Goal: Information Seeking & Learning: Learn about a topic

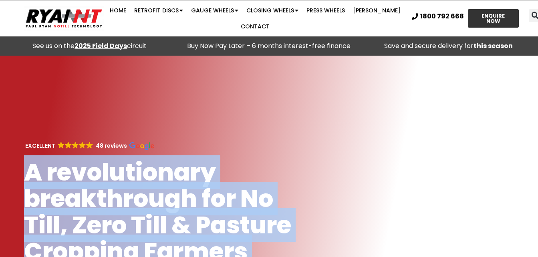
click at [91, 189] on h1 "A revolutionary breakthrough for No Till, Zero Till & Pasture Cropping Farmers" at bounding box center [159, 212] width 270 height 106
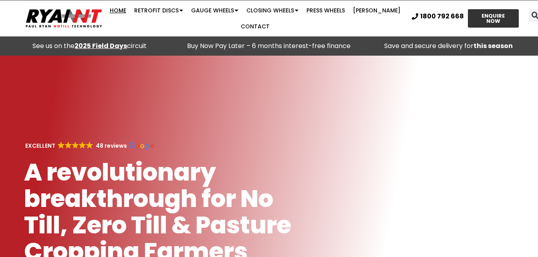
click at [86, 200] on h1 "A revolutionary breakthrough for No Till, Zero Till & Pasture Cropping Farmers" at bounding box center [159, 212] width 270 height 106
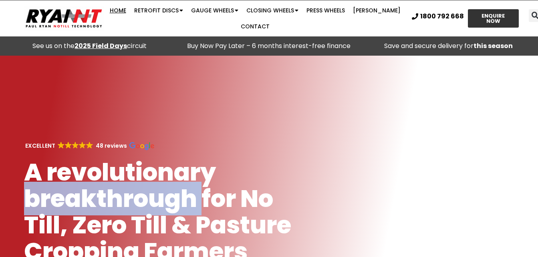
click at [86, 200] on h1 "A revolutionary breakthrough for No Till, Zero Till & Pasture Cropping Farmers" at bounding box center [159, 212] width 270 height 106
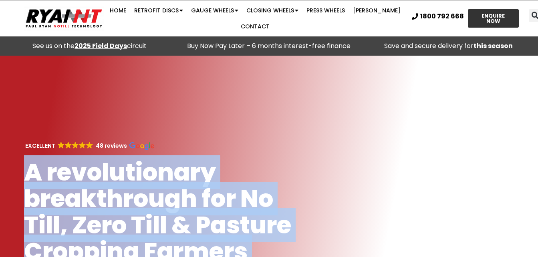
click at [86, 200] on h1 "A revolutionary breakthrough for No Till, Zero Till & Pasture Cropping Farmers" at bounding box center [159, 212] width 270 height 106
drag, startPoint x: 86, startPoint y: 200, endPoint x: 65, endPoint y: 215, distance: 26.2
click at [65, 215] on h1 "A revolutionary breakthrough for No Till, Zero Till & Pasture Cropping Farmers" at bounding box center [159, 212] width 270 height 106
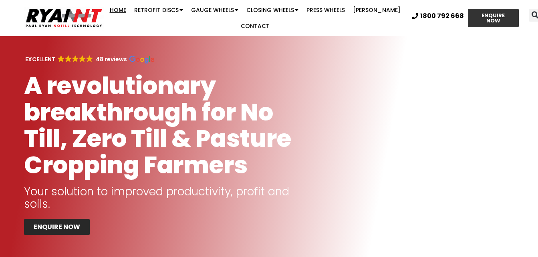
scroll to position [87, 0]
click at [77, 168] on h1 "A revolutionary breakthrough for No Till, Zero Till & Pasture Cropping Farmers" at bounding box center [159, 125] width 270 height 106
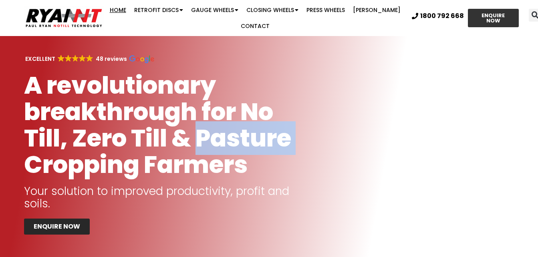
click at [77, 168] on h1 "A revolutionary breakthrough for No Till, Zero Till & Pasture Cropping Farmers" at bounding box center [159, 125] width 270 height 106
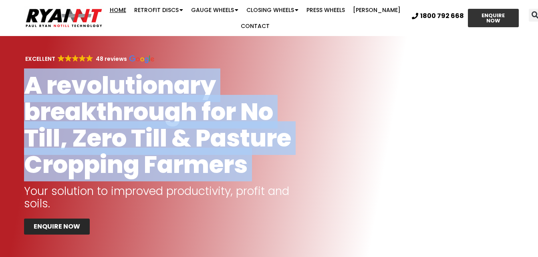
click at [77, 168] on h1 "A revolutionary breakthrough for No Till, Zero Till & Pasture Cropping Farmers" at bounding box center [159, 125] width 270 height 106
drag, startPoint x: 77, startPoint y: 168, endPoint x: 65, endPoint y: 174, distance: 13.3
click at [65, 174] on h1 "A revolutionary breakthrough for No Till, Zero Till & Pasture Cropping Farmers" at bounding box center [159, 125] width 270 height 106
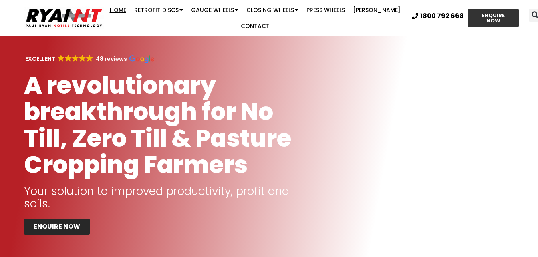
click at [71, 170] on h1 "A revolutionary breakthrough for No Till, Zero Till & Pasture Cropping Farmers" at bounding box center [159, 125] width 270 height 106
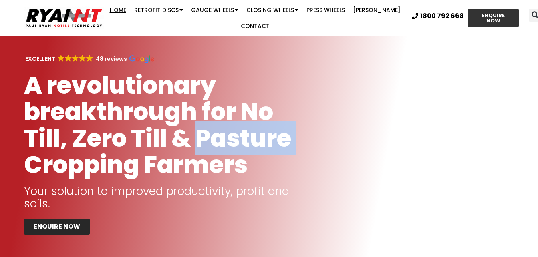
click at [71, 170] on h1 "A revolutionary breakthrough for No Till, Zero Till & Pasture Cropping Farmers" at bounding box center [159, 125] width 270 height 106
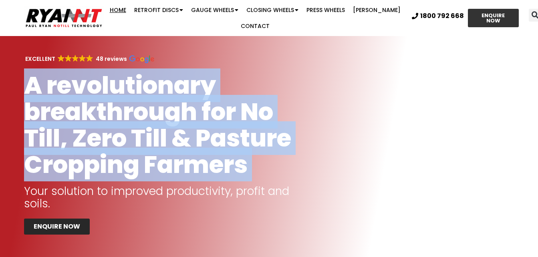
click at [71, 170] on h1 "A revolutionary breakthrough for No Till, Zero Till & Pasture Cropping Farmers" at bounding box center [159, 125] width 270 height 106
drag, startPoint x: 71, startPoint y: 170, endPoint x: 64, endPoint y: 172, distance: 6.9
click at [64, 172] on h1 "A revolutionary breakthrough for No Till, Zero Till & Pasture Cropping Farmers" at bounding box center [159, 125] width 270 height 106
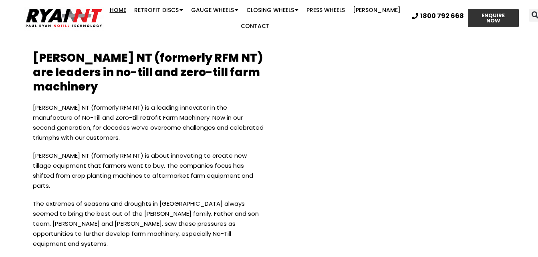
scroll to position [1625, 0]
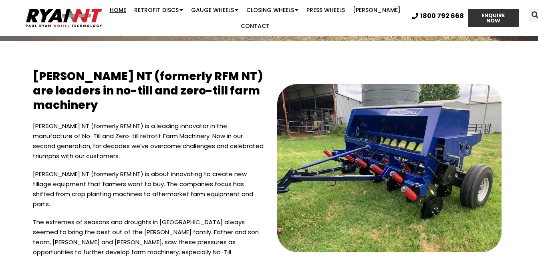
click at [79, 91] on h2 "RYAN NT (formerly RFM NT) are leaders in no-till and zero-till farm machinery" at bounding box center [149, 91] width 233 height 60
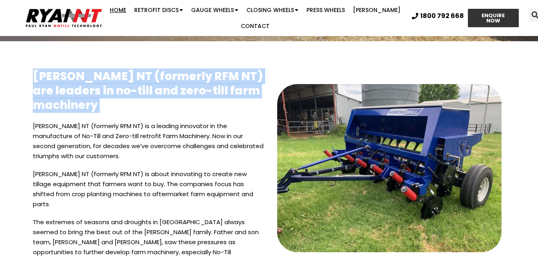
click at [79, 91] on h2 "RYAN NT (formerly RFM NT) are leaders in no-till and zero-till farm machinery" at bounding box center [149, 91] width 233 height 60
drag, startPoint x: 79, startPoint y: 91, endPoint x: 58, endPoint y: 101, distance: 23.8
click at [58, 101] on h2 "RYAN NT (formerly RFM NT) are leaders in no-till and zero-till farm machinery" at bounding box center [149, 91] width 233 height 60
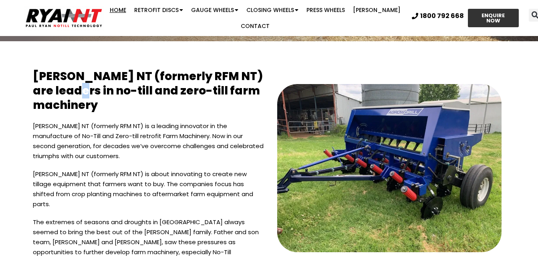
click at [58, 101] on h2 "RYAN NT (formerly RFM NT) are leaders in no-till and zero-till farm machinery" at bounding box center [149, 91] width 233 height 60
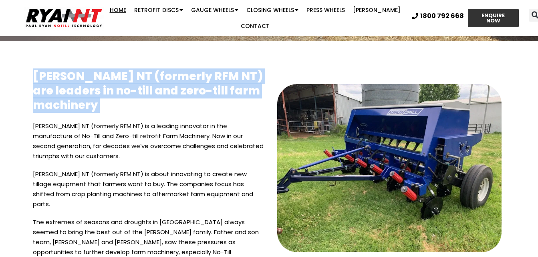
click at [58, 101] on h2 "RYAN NT (formerly RFM NT) are leaders in no-till and zero-till farm machinery" at bounding box center [149, 91] width 233 height 60
drag, startPoint x: 58, startPoint y: 101, endPoint x: 44, endPoint y: 101, distance: 14.4
click at [44, 101] on h2 "RYAN NT (formerly RFM NT) are leaders in no-till and zero-till farm machinery" at bounding box center [149, 91] width 233 height 60
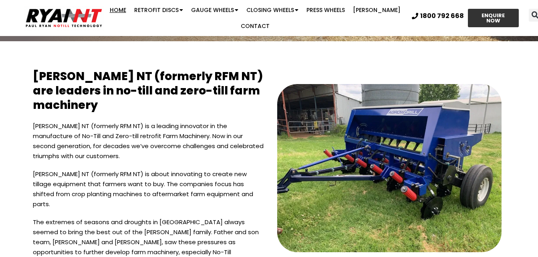
click at [105, 129] on p "RYAN NT (formerly RFM NT) is a leading innovator in the manufacture of No-Till …" at bounding box center [149, 145] width 233 height 48
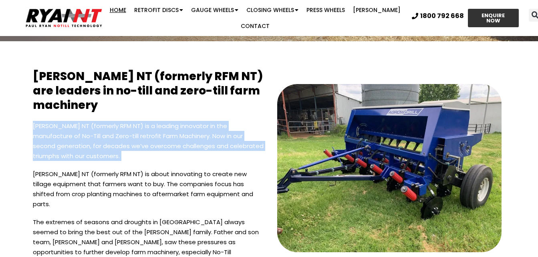
click at [105, 129] on p "RYAN NT (formerly RFM NT) is a leading innovator in the manufacture of No-Till …" at bounding box center [149, 145] width 233 height 48
drag, startPoint x: 105, startPoint y: 129, endPoint x: 73, endPoint y: 138, distance: 33.2
click at [73, 138] on p "RYAN NT (formerly RFM NT) is a leading innovator in the manufacture of No-Till …" at bounding box center [149, 145] width 233 height 48
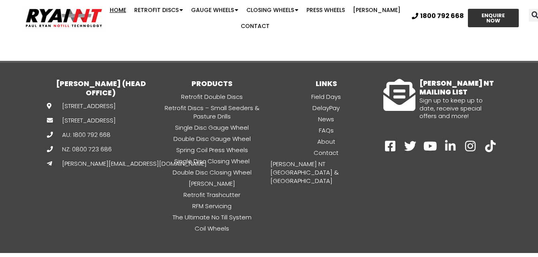
scroll to position [2220, 0]
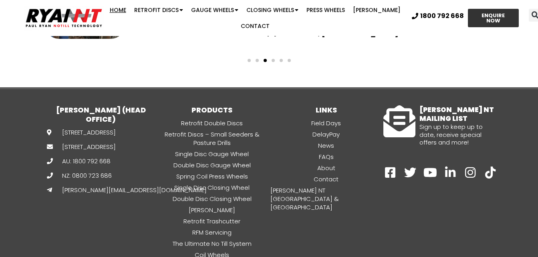
click at [125, 105] on h3 "[PERSON_NAME] (HEAD OFFICE)" at bounding box center [101, 114] width 108 height 19
drag, startPoint x: 125, startPoint y: 77, endPoint x: 111, endPoint y: 77, distance: 14.0
click at [111, 105] on h3 "[PERSON_NAME] (HEAD OFFICE)" at bounding box center [101, 114] width 108 height 19
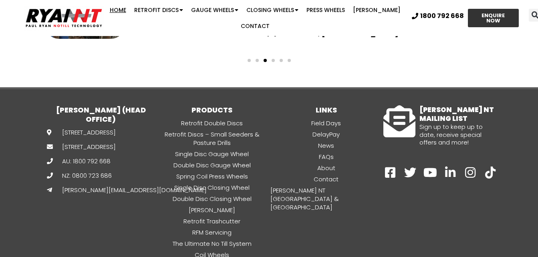
click at [212, 105] on h3 "PRODUCTS" at bounding box center [212, 109] width 114 height 9
click at [320, 105] on h3 "LINKS" at bounding box center [326, 109] width 114 height 9
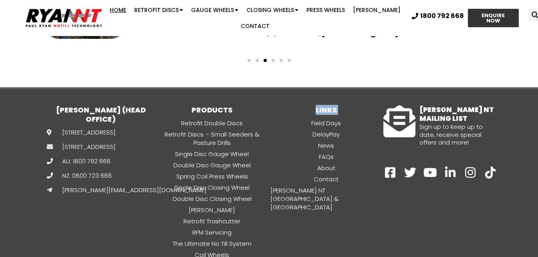
click at [320, 105] on h3 "LINKS" at bounding box center [326, 109] width 114 height 9
click at [317, 105] on h3 "LINKS" at bounding box center [326, 109] width 114 height 9
click at [203, 105] on h3 "PRODUCTS" at bounding box center [212, 109] width 114 height 9
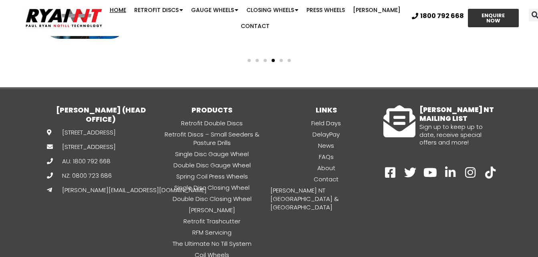
click at [129, 105] on h3 "[PERSON_NAME] (HEAD OFFICE)" at bounding box center [101, 114] width 108 height 19
drag, startPoint x: 129, startPoint y: 76, endPoint x: 102, endPoint y: 81, distance: 27.6
click at [102, 101] on div "[PERSON_NAME] (HEAD OFFICE)" at bounding box center [101, 114] width 108 height 27
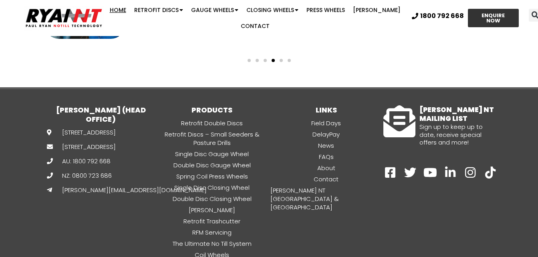
click at [105, 101] on div "[PERSON_NAME] (HEAD OFFICE)" at bounding box center [101, 114] width 108 height 27
drag, startPoint x: 105, startPoint y: 81, endPoint x: 96, endPoint y: 79, distance: 9.0
click at [96, 105] on h3 "[PERSON_NAME] (HEAD OFFICE)" at bounding box center [101, 114] width 108 height 19
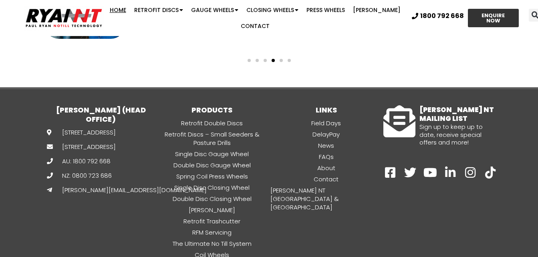
click at [111, 105] on h3 "[PERSON_NAME] (HEAD OFFICE)" at bounding box center [101, 114] width 108 height 19
drag, startPoint x: 111, startPoint y: 78, endPoint x: 95, endPoint y: 78, distance: 16.0
click at [95, 105] on h3 "[PERSON_NAME] (HEAD OFFICE)" at bounding box center [101, 114] width 108 height 19
